Goal: Transaction & Acquisition: Purchase product/service

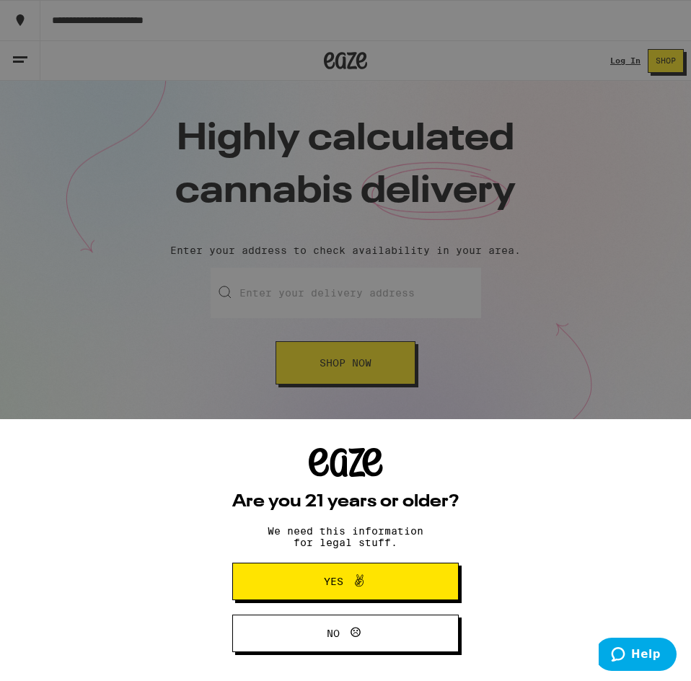
click at [363, 580] on icon at bounding box center [358, 580] width 17 height 17
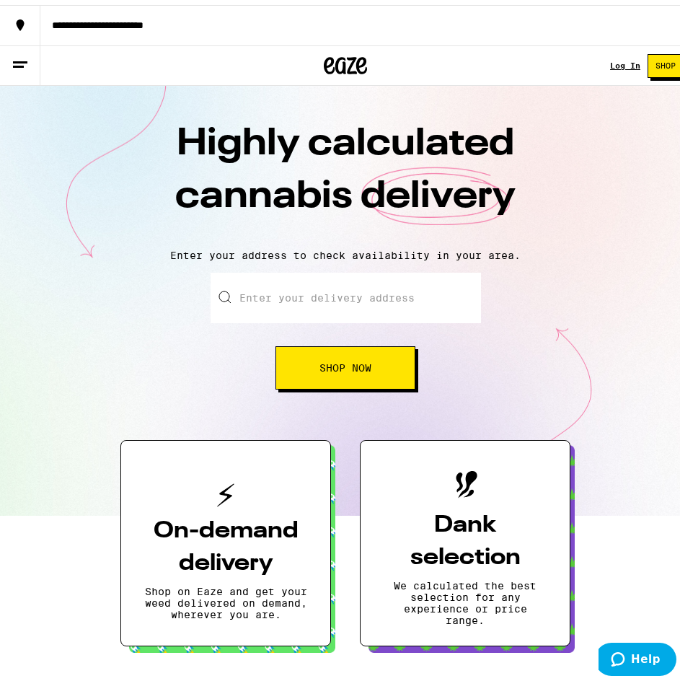
click at [614, 61] on div "Log In" at bounding box center [625, 60] width 30 height 9
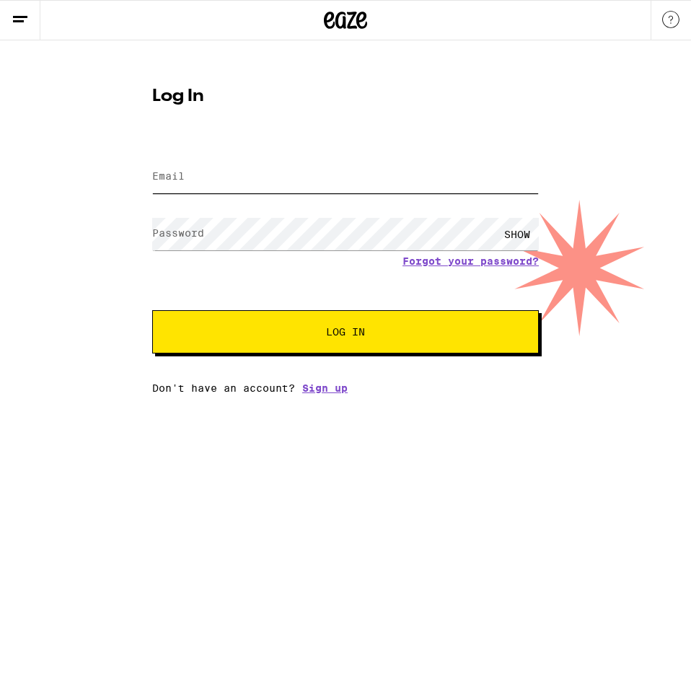
click at [199, 182] on input "Email" at bounding box center [345, 177] width 387 height 32
type input "[EMAIL_ADDRESS][DOMAIN_NAME]"
click at [167, 230] on label "Password" at bounding box center [178, 233] width 52 height 12
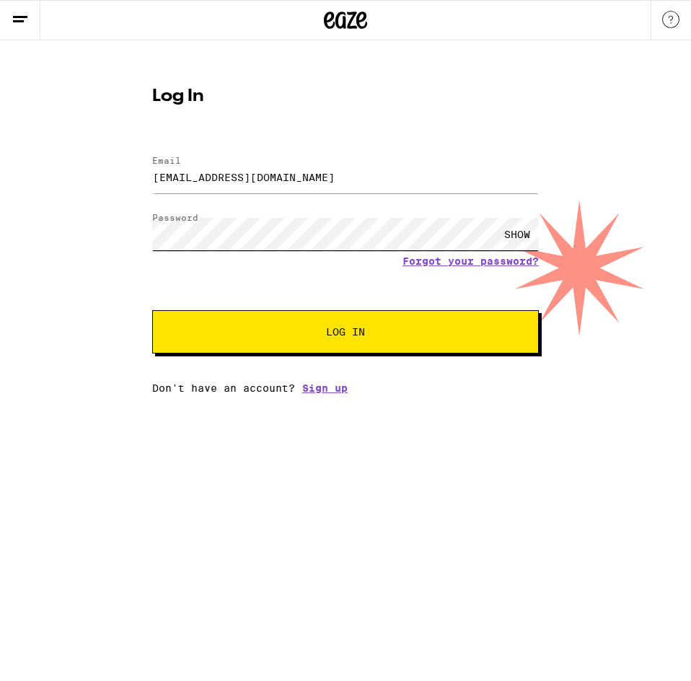
click at [152, 310] on button "Log In" at bounding box center [345, 331] width 387 height 43
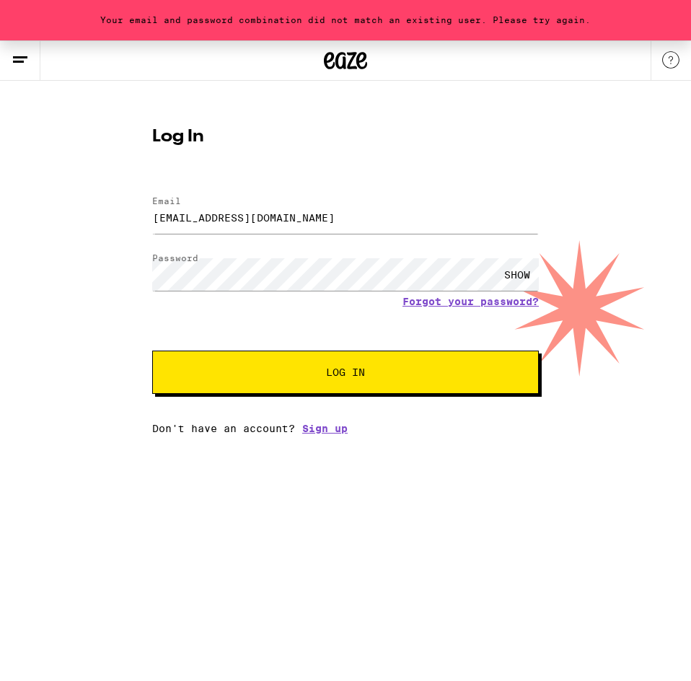
click at [307, 403] on div "Email Email [EMAIL_ADDRESS][DOMAIN_NAME] Password Password SHOW Forgot your pas…" at bounding box center [345, 308] width 387 height 252
click at [327, 381] on button "Log In" at bounding box center [345, 371] width 387 height 43
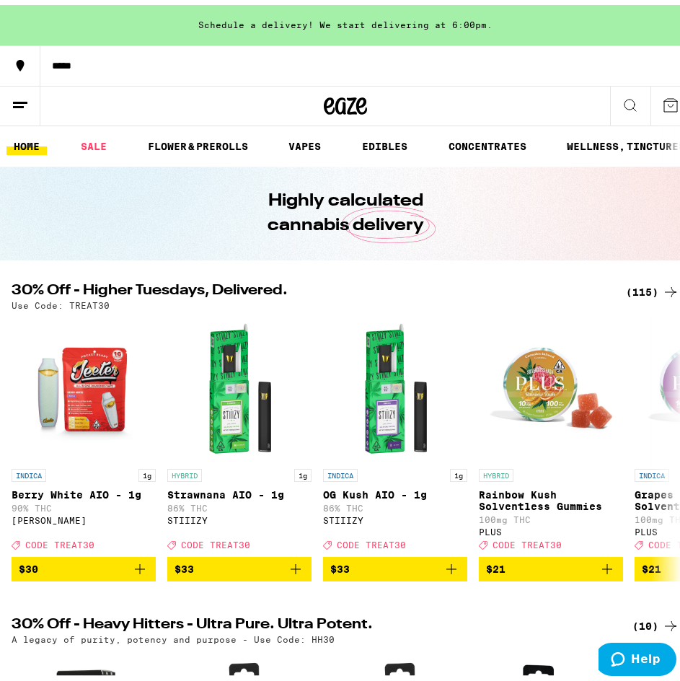
click at [73, 61] on div "*****" at bounding box center [360, 61] width 640 height 10
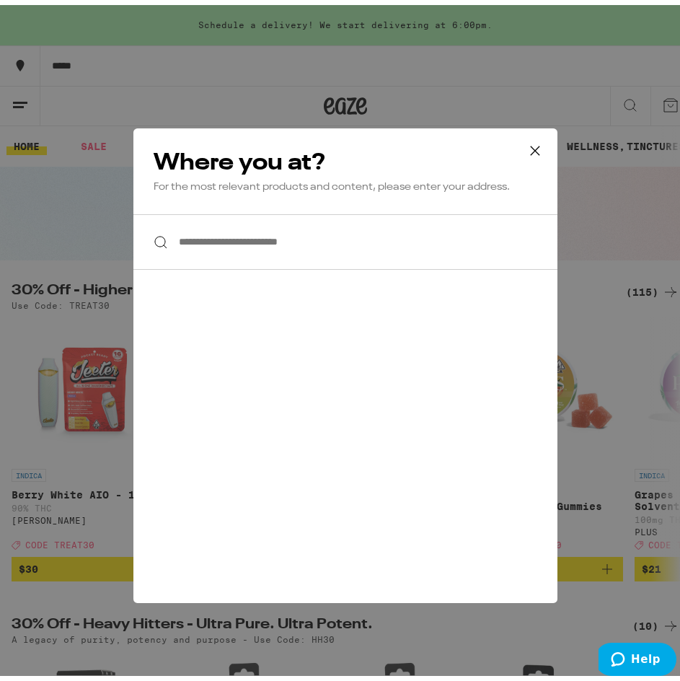
click at [268, 242] on input "**********" at bounding box center [345, 237] width 424 height 56
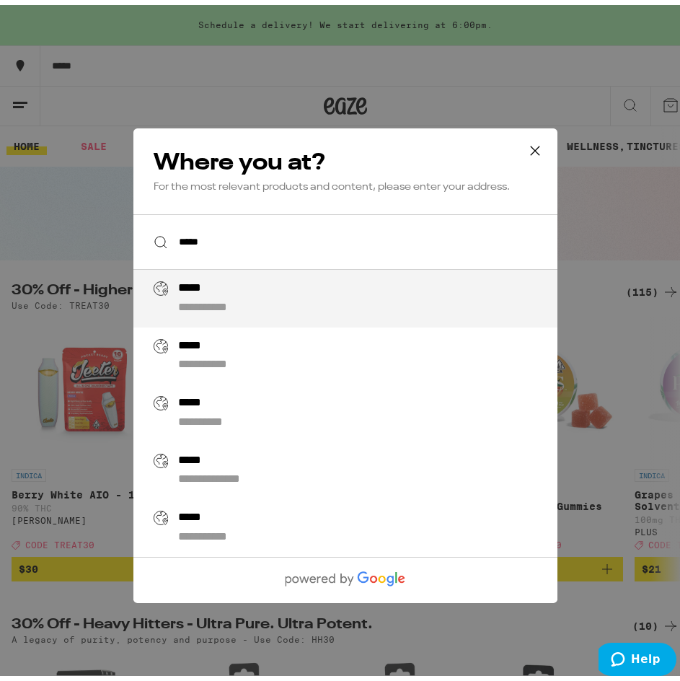
type input "**********"
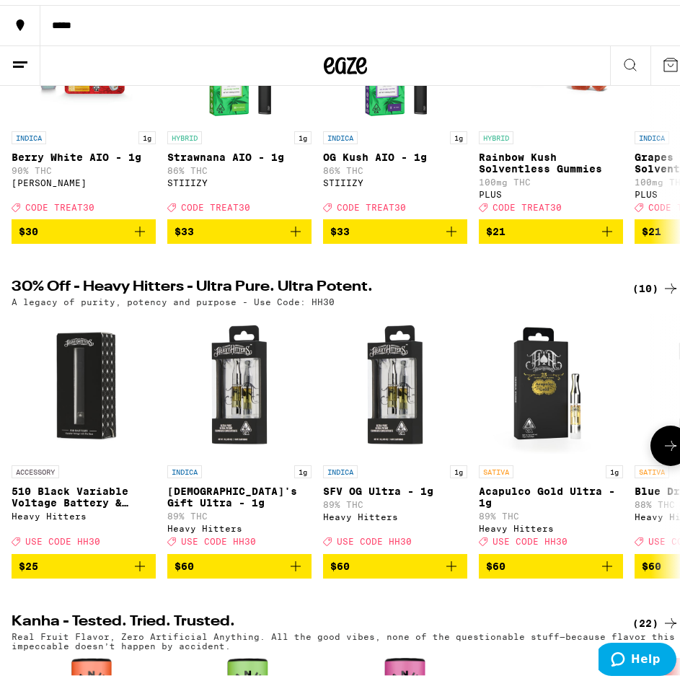
scroll to position [390, 0]
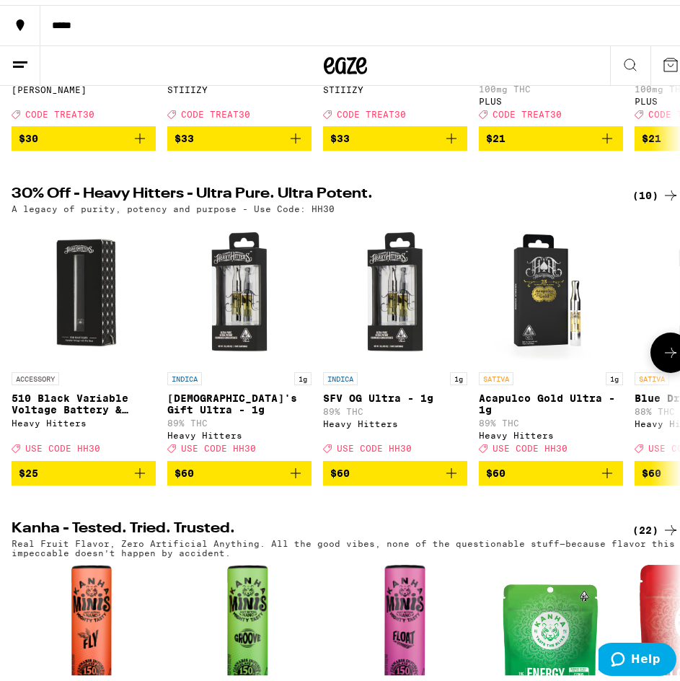
click at [662, 356] on icon at bounding box center [670, 347] width 17 height 17
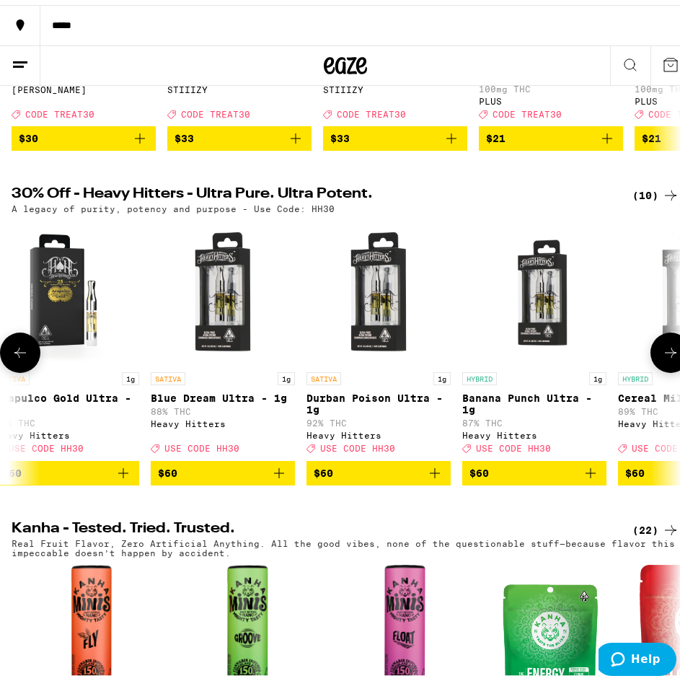
scroll to position [0, 500]
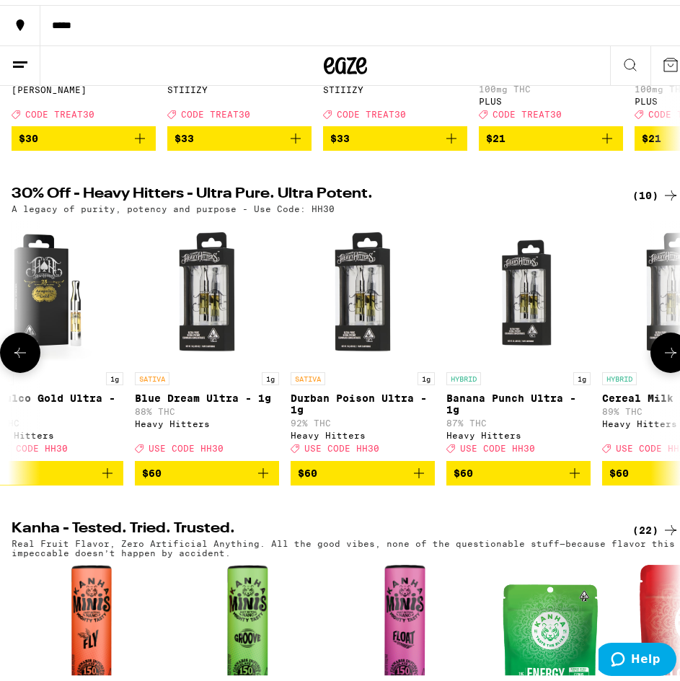
click at [662, 356] on icon at bounding box center [670, 347] width 17 height 17
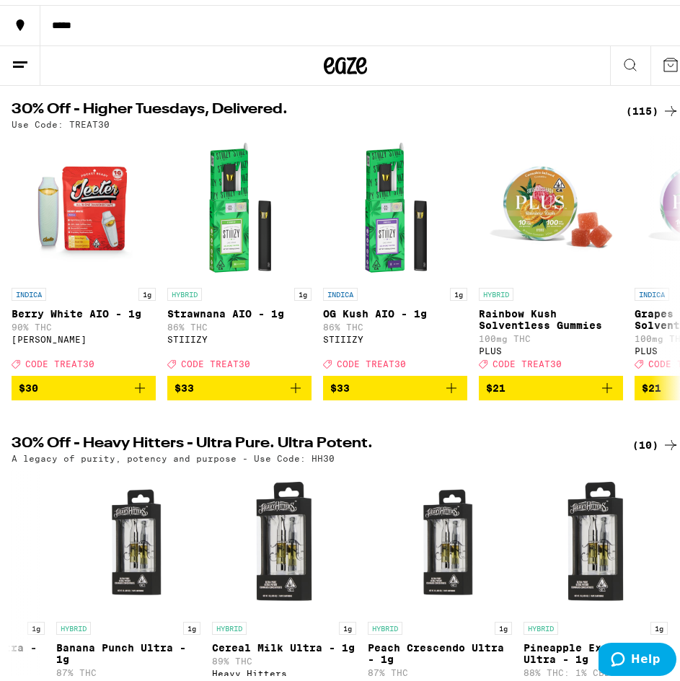
scroll to position [0, 0]
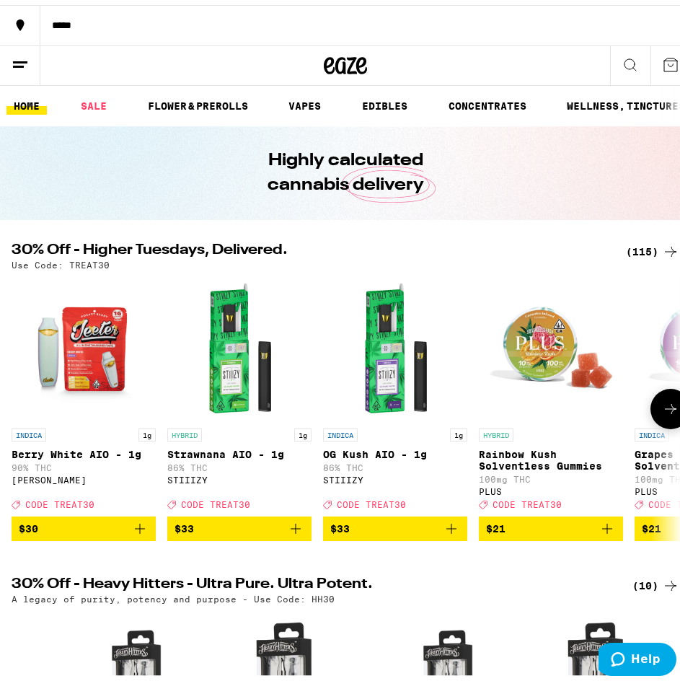
click at [650, 408] on button at bounding box center [670, 404] width 40 height 40
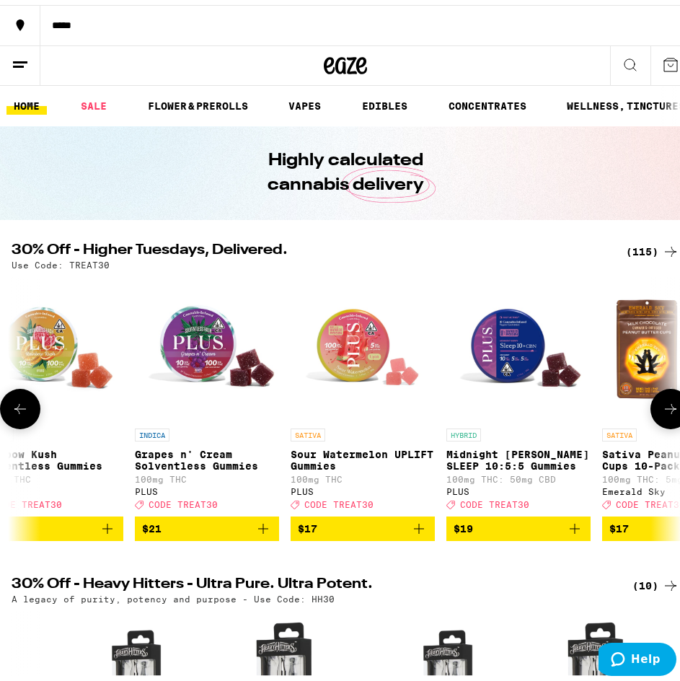
click at [650, 408] on button at bounding box center [670, 404] width 40 height 40
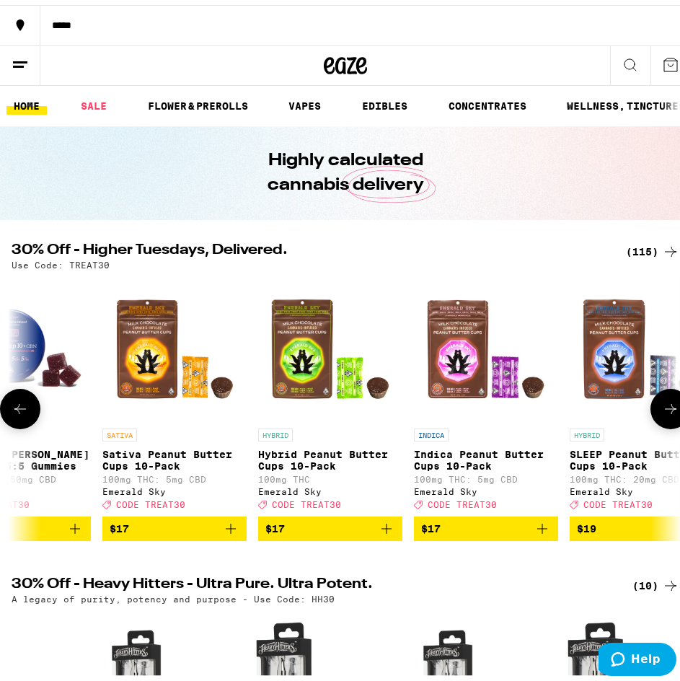
click at [650, 408] on button at bounding box center [670, 404] width 40 height 40
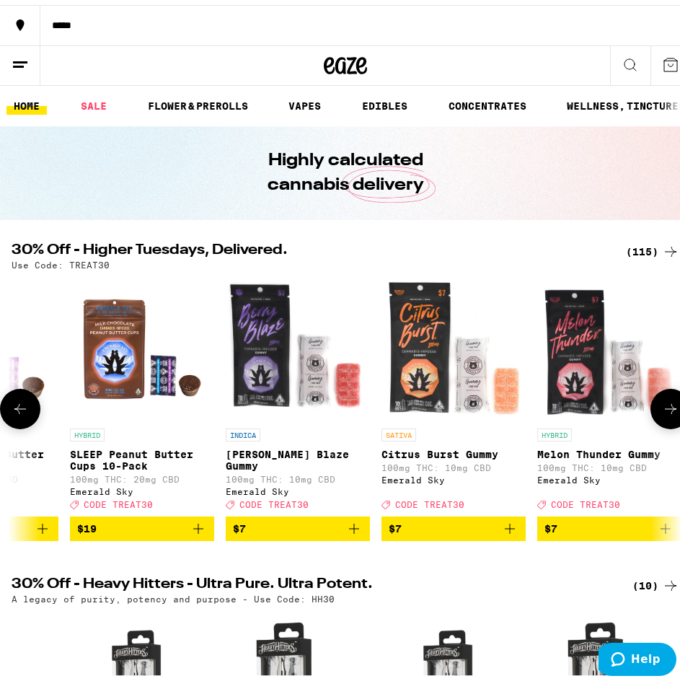
click at [650, 408] on button at bounding box center [670, 404] width 40 height 40
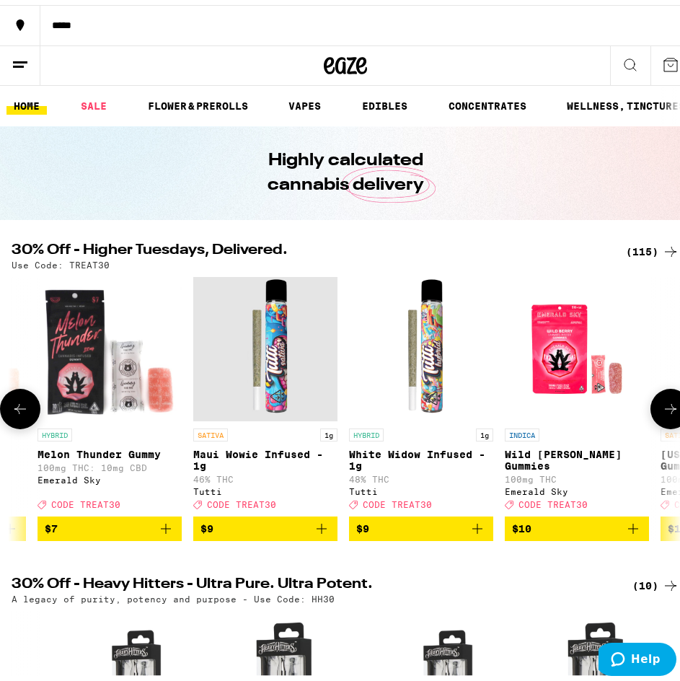
click at [650, 408] on button at bounding box center [670, 404] width 40 height 40
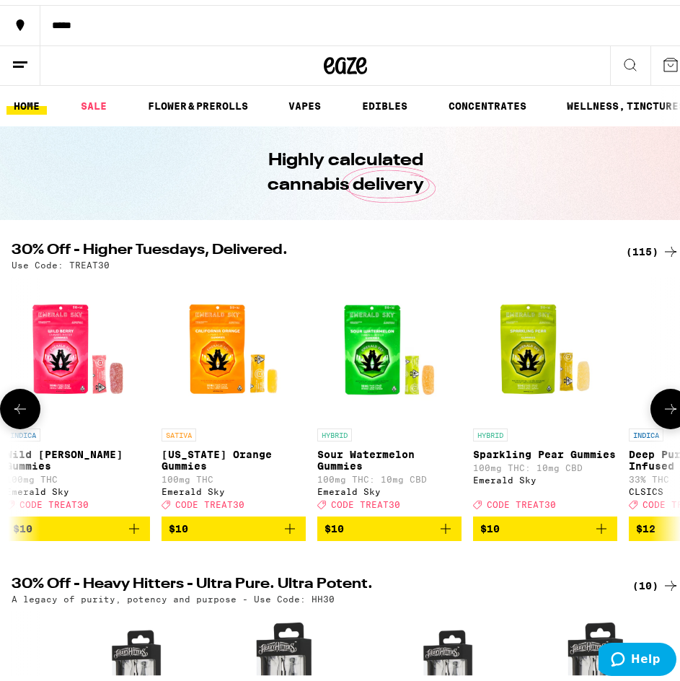
scroll to position [0, 2499]
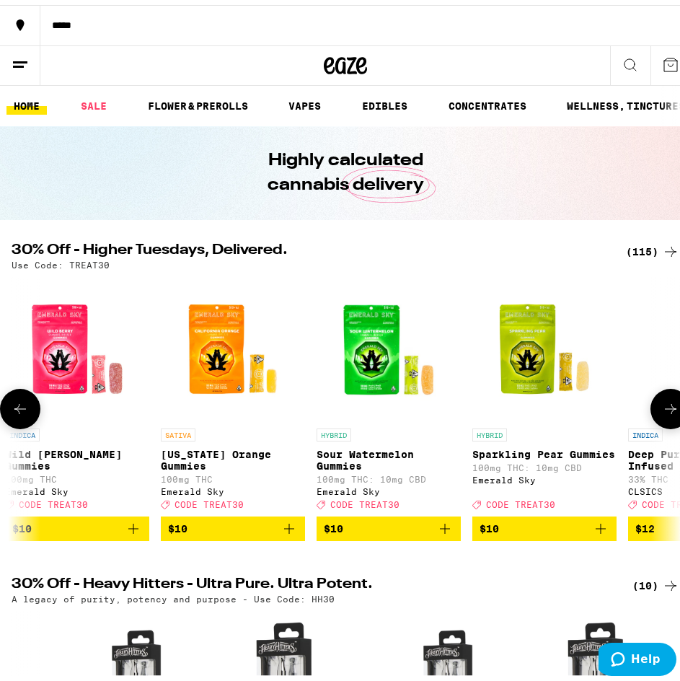
click at [20, 407] on icon at bounding box center [20, 403] width 17 height 17
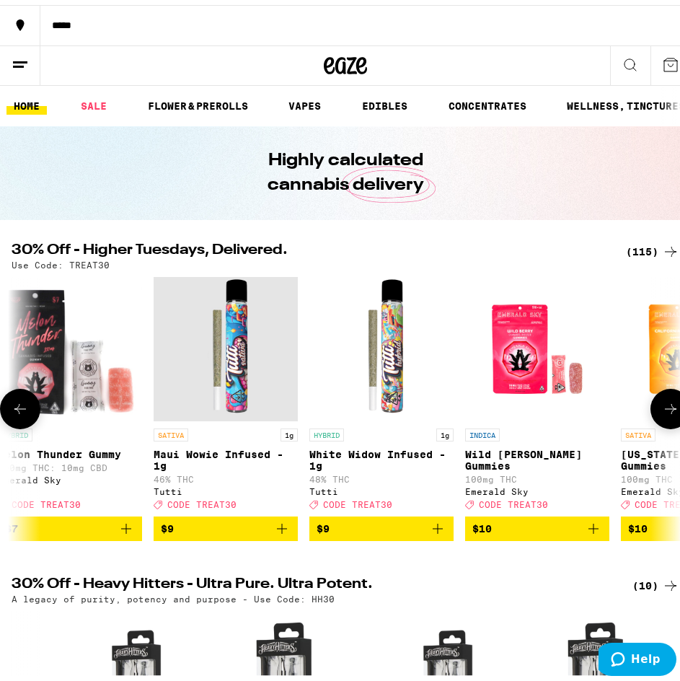
click at [20, 407] on icon at bounding box center [20, 403] width 17 height 17
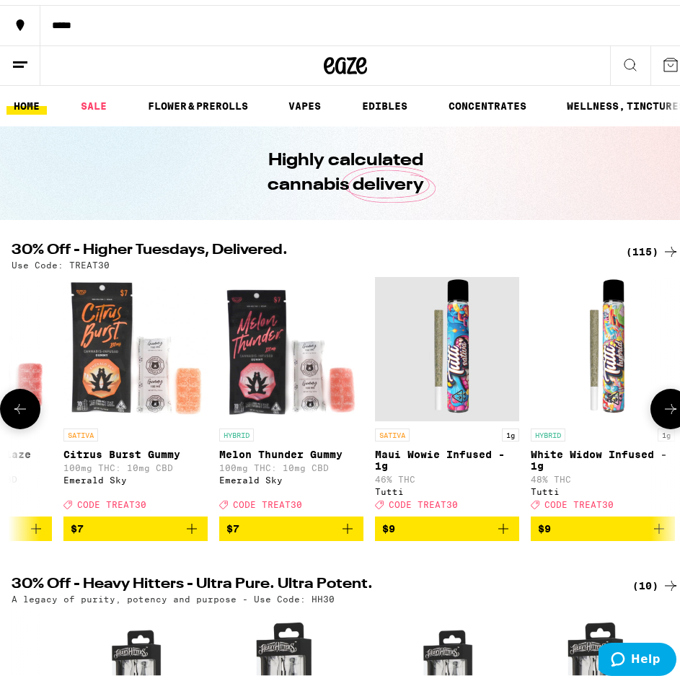
click at [20, 407] on icon at bounding box center [20, 403] width 17 height 17
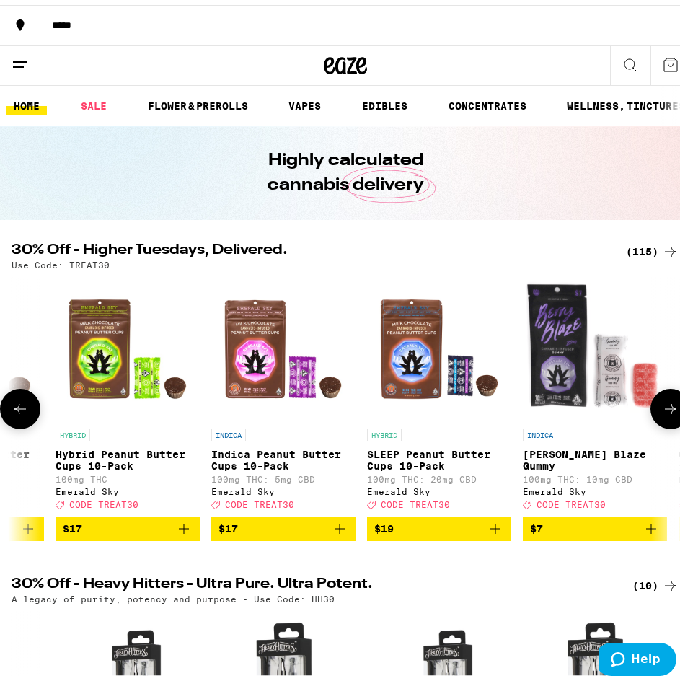
click at [20, 407] on icon at bounding box center [20, 403] width 17 height 17
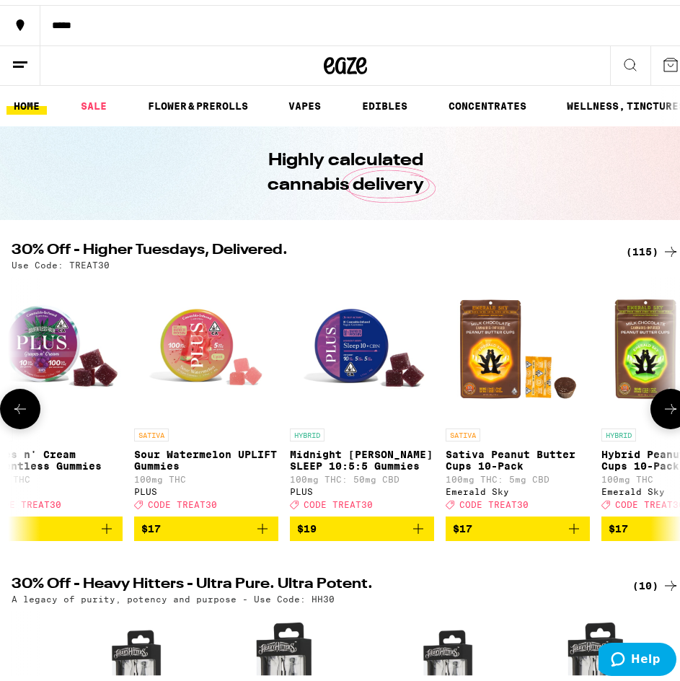
click at [20, 407] on icon at bounding box center [20, 403] width 17 height 17
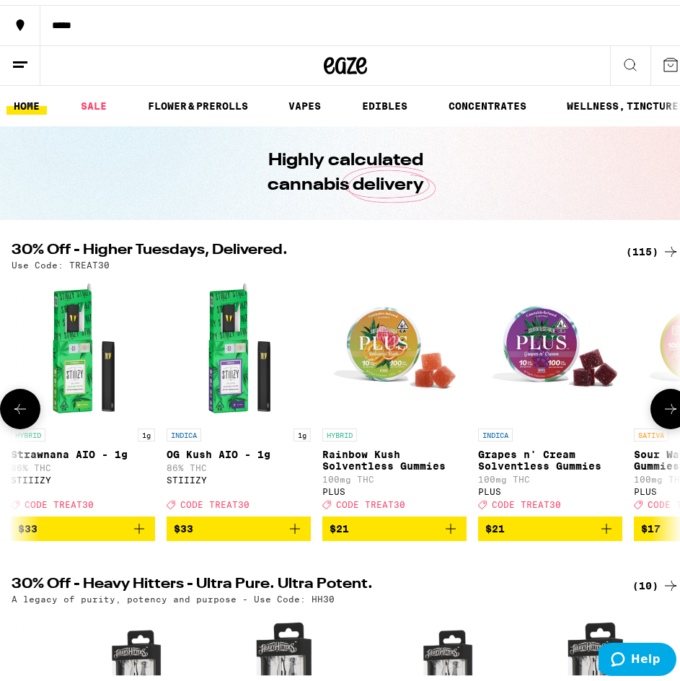
click at [20, 407] on icon at bounding box center [20, 403] width 17 height 17
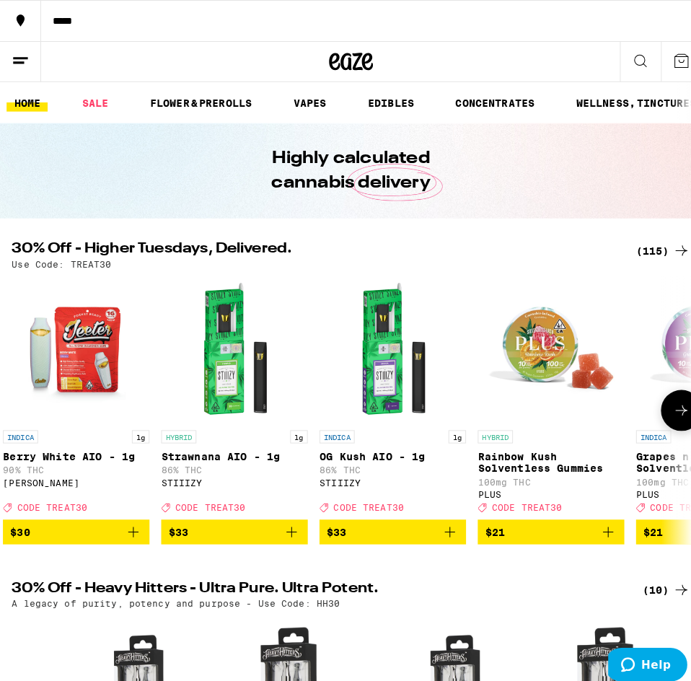
scroll to position [0, 0]
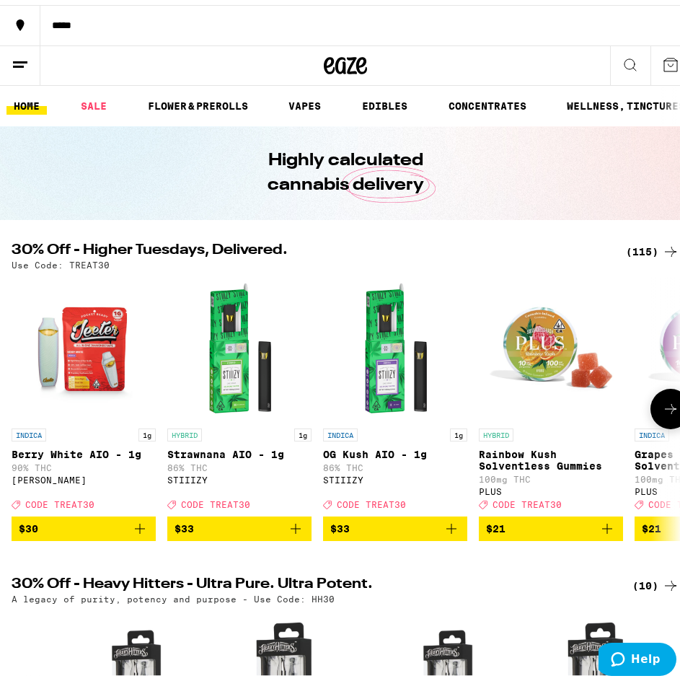
click at [290, 532] on icon "Add to bag" at bounding box center [295, 523] width 17 height 17
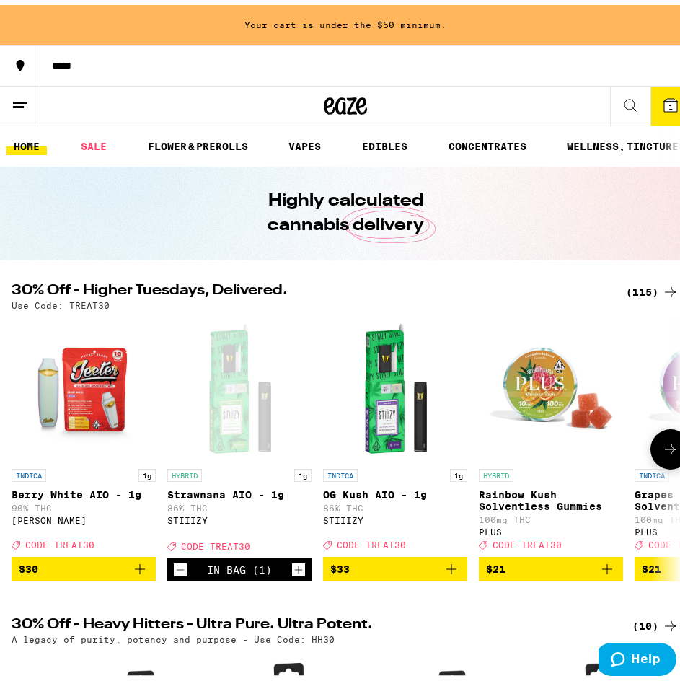
click at [138, 573] on icon "Add to bag" at bounding box center [139, 563] width 17 height 17
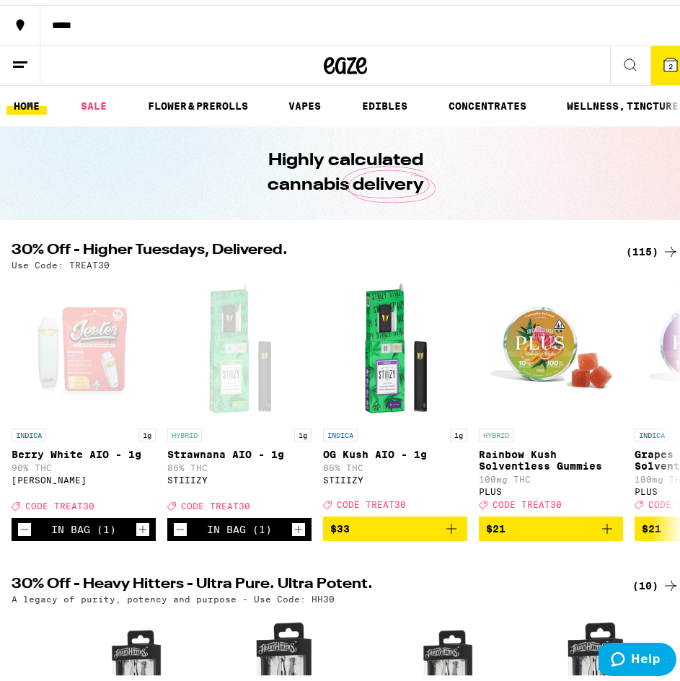
click at [655, 69] on button "2" at bounding box center [670, 60] width 40 height 39
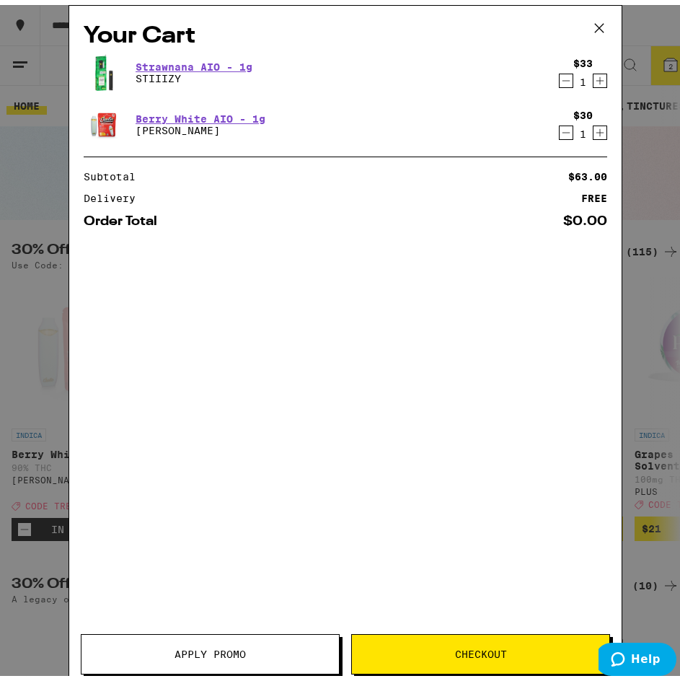
scroll to position [0, 890]
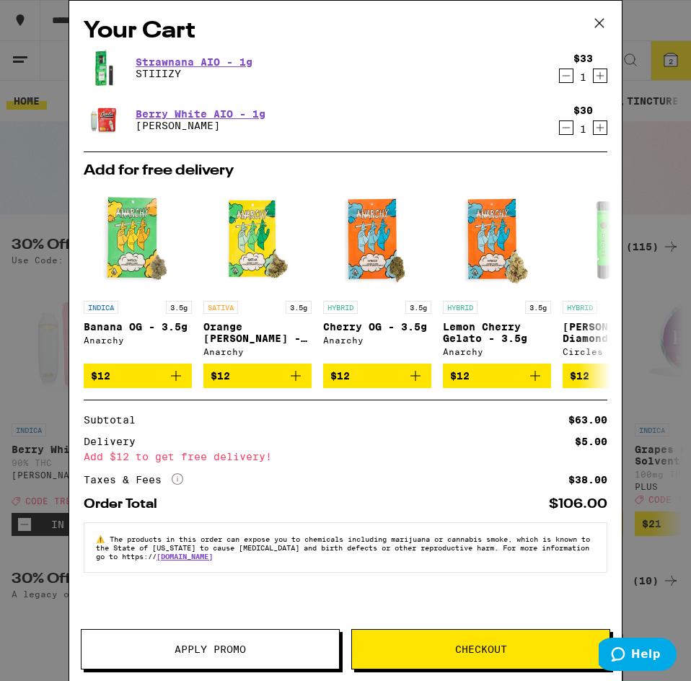
click at [141, 647] on span "Apply Promo" at bounding box center [209, 649] width 257 height 10
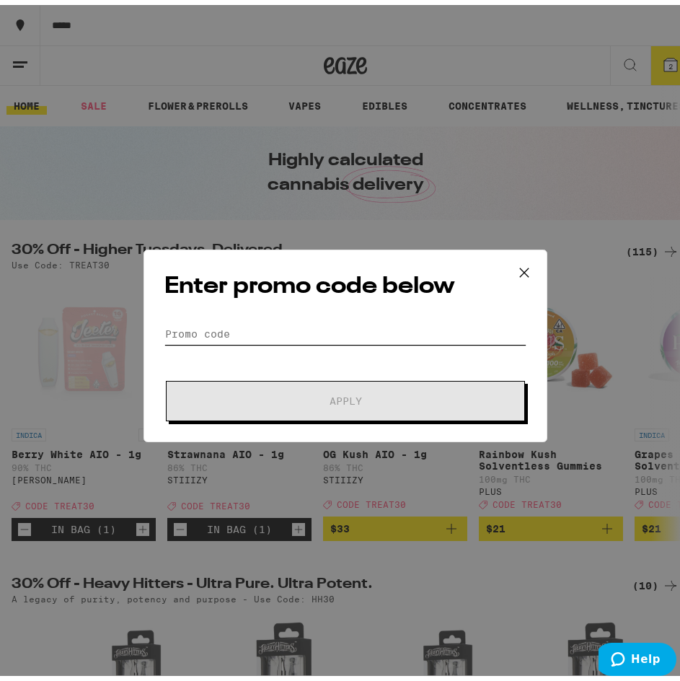
click at [268, 318] on input "Promo Code" at bounding box center [345, 329] width 362 height 22
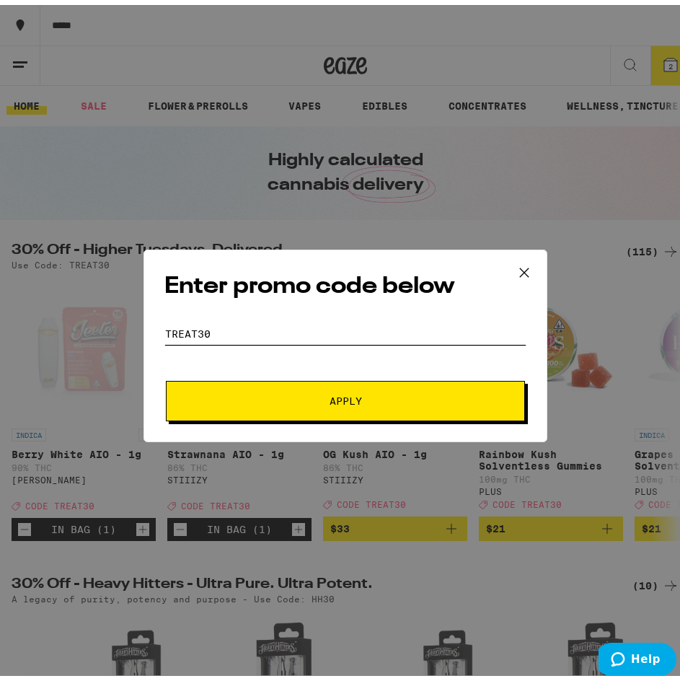
type input "Treat30"
click at [274, 415] on button "Apply" at bounding box center [345, 396] width 359 height 40
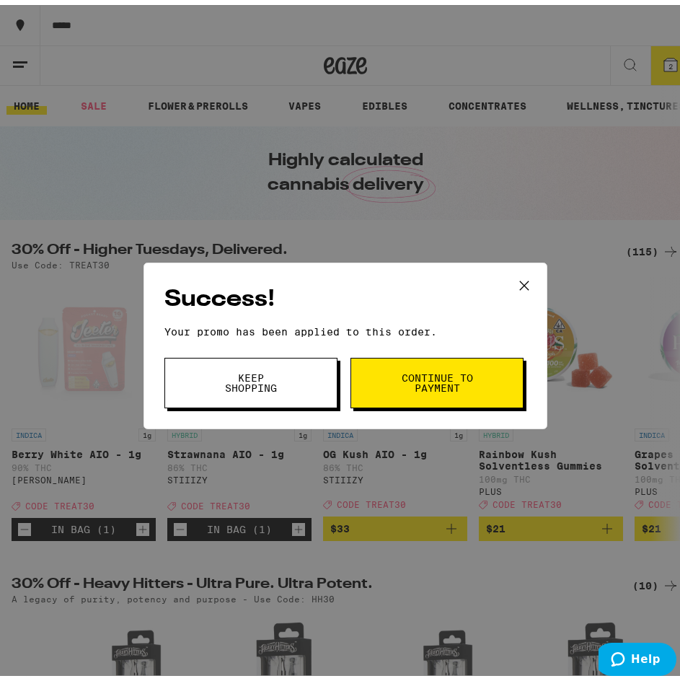
click at [431, 381] on span "Continue to payment" at bounding box center [437, 378] width 74 height 20
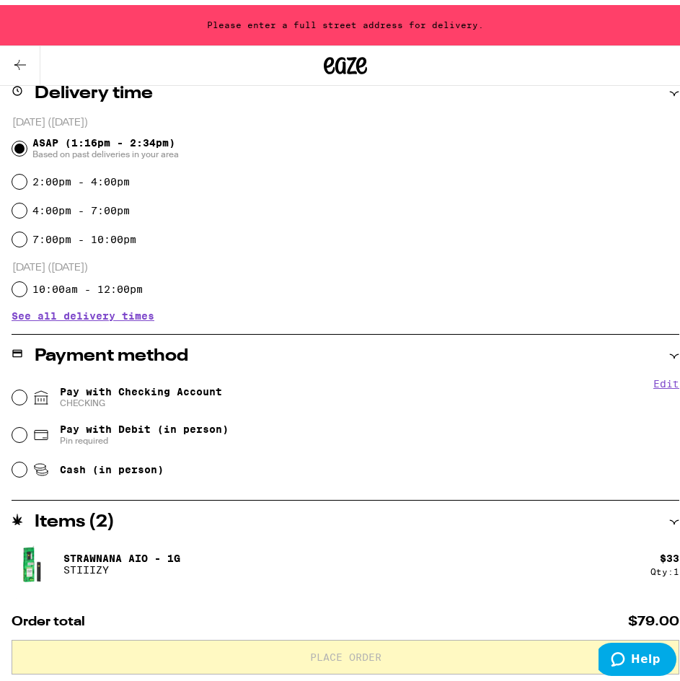
scroll to position [361, 0]
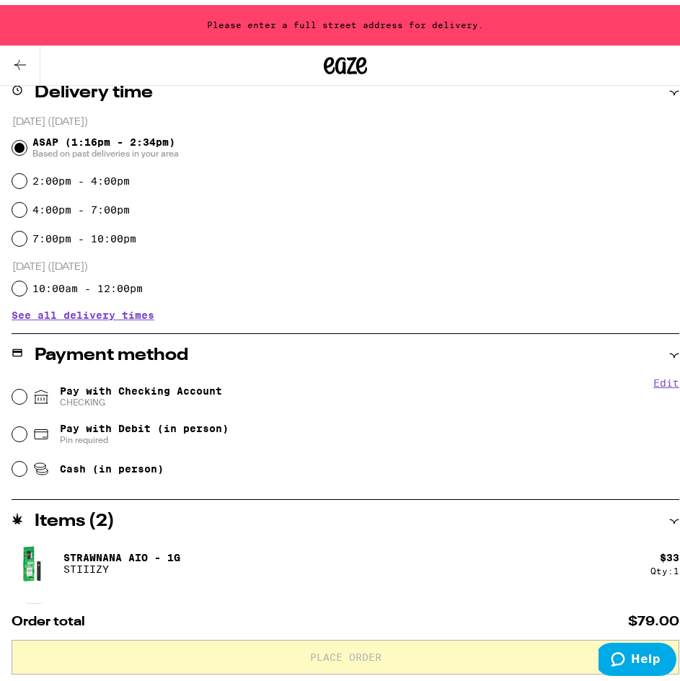
click at [25, 384] on div "Pay with Checking Account CHECKING" at bounding box center [345, 391] width 667 height 37
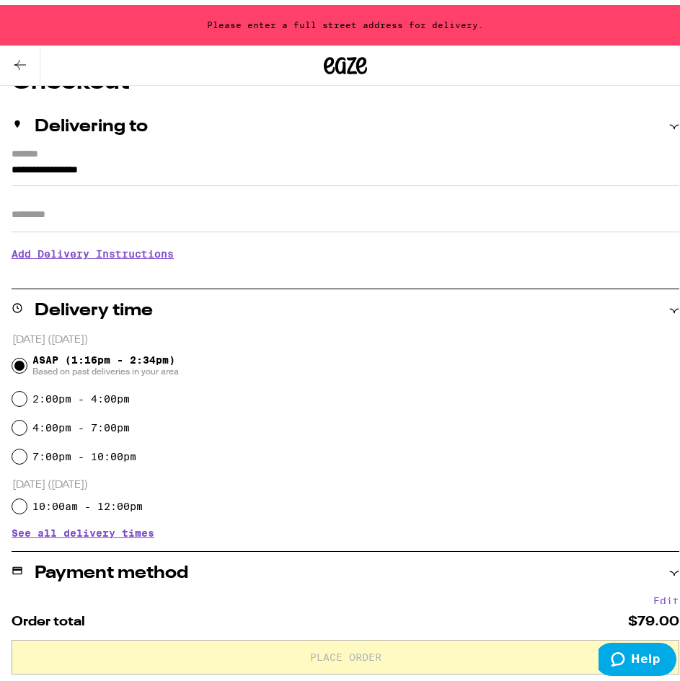
scroll to position [0, 0]
